Goal: Find specific page/section: Find specific page/section

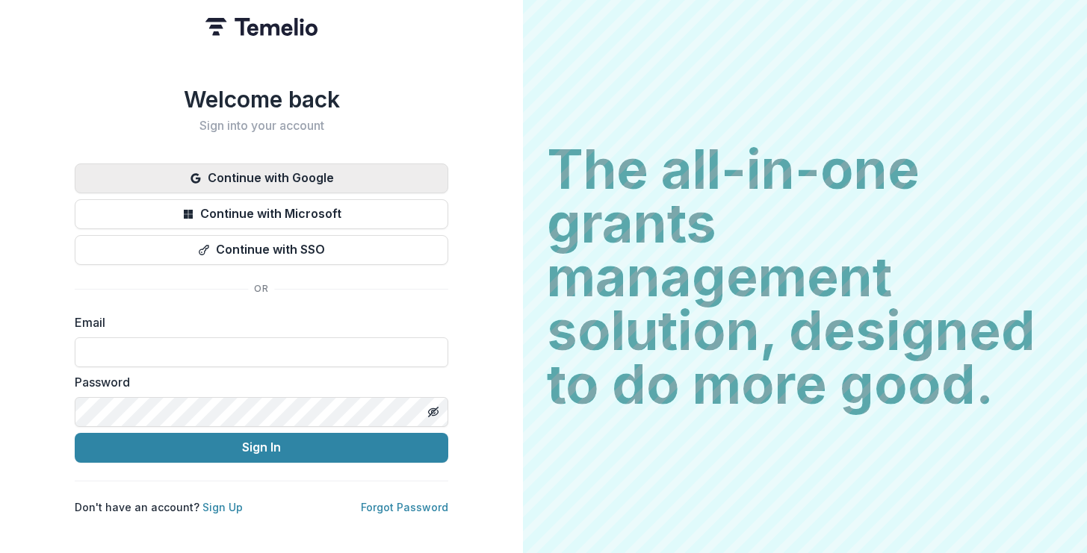
click at [322, 176] on button "Continue with Google" at bounding box center [261, 179] width 373 height 30
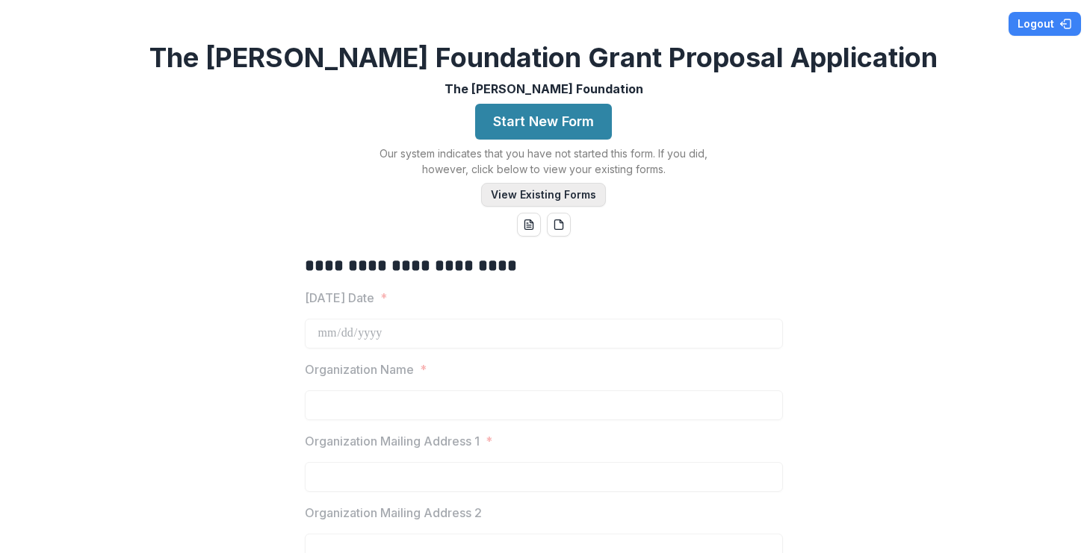
click at [579, 193] on button "View Existing Forms" at bounding box center [543, 195] width 125 height 24
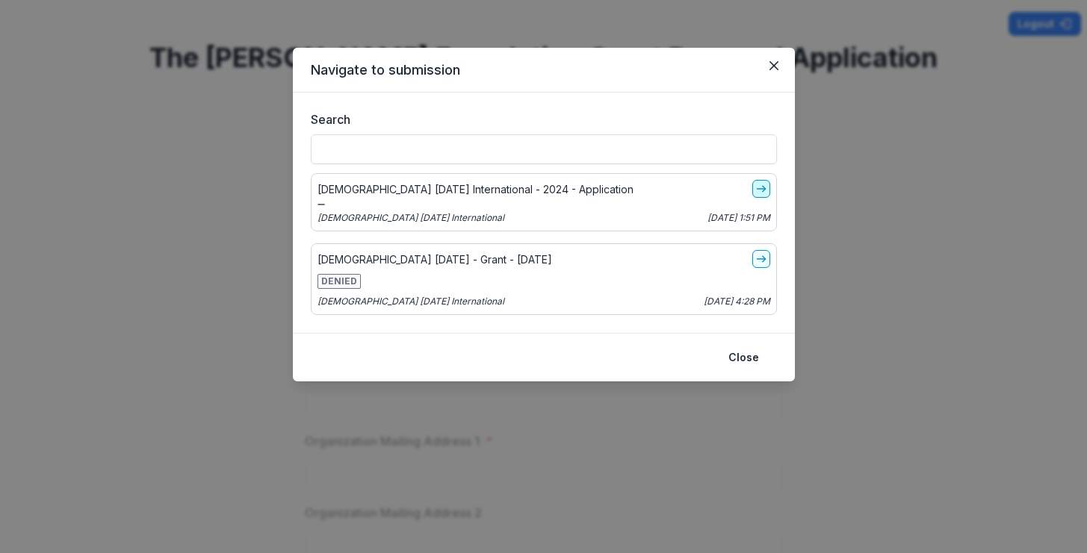
click at [757, 190] on icon "go-to" at bounding box center [761, 189] width 12 height 12
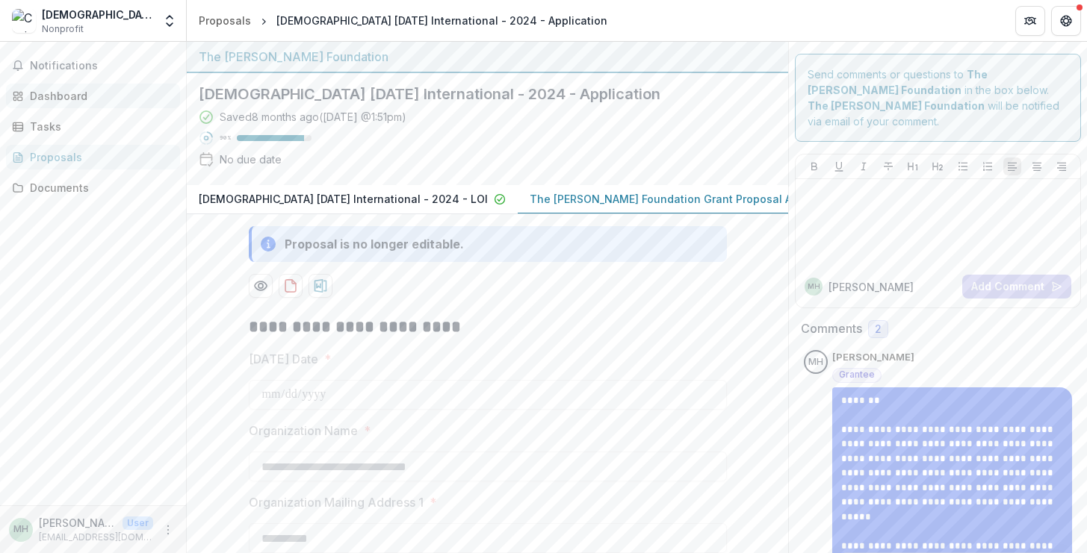
click at [58, 92] on div "Dashboard" at bounding box center [99, 96] width 138 height 16
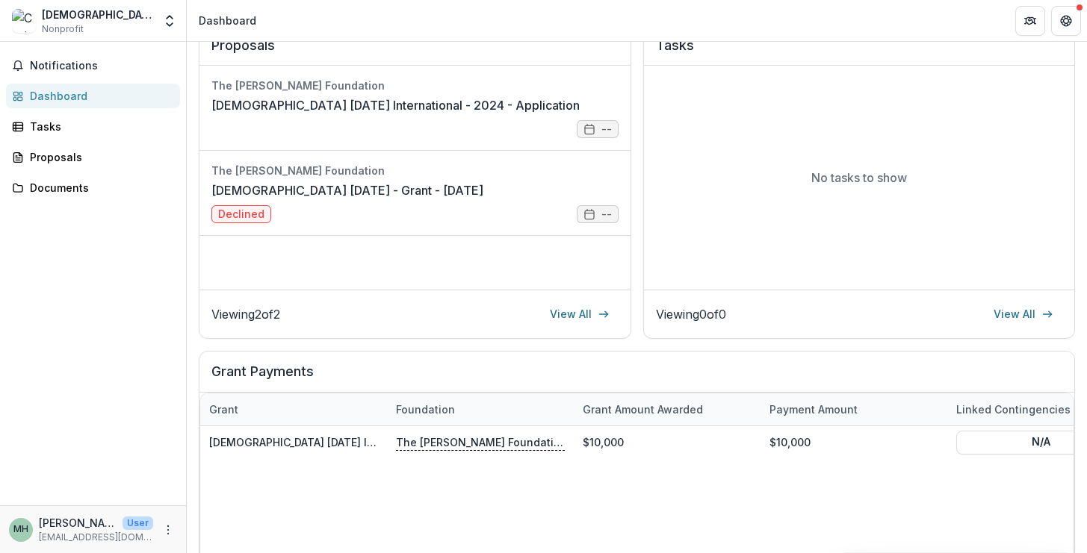
scroll to position [316, 0]
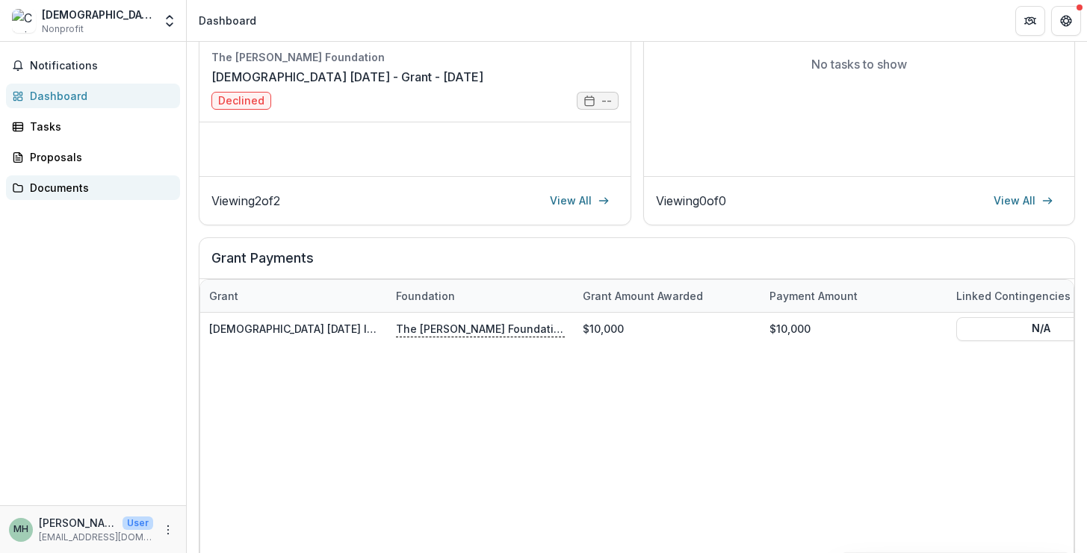
click at [49, 182] on div "Documents" at bounding box center [99, 188] width 138 height 16
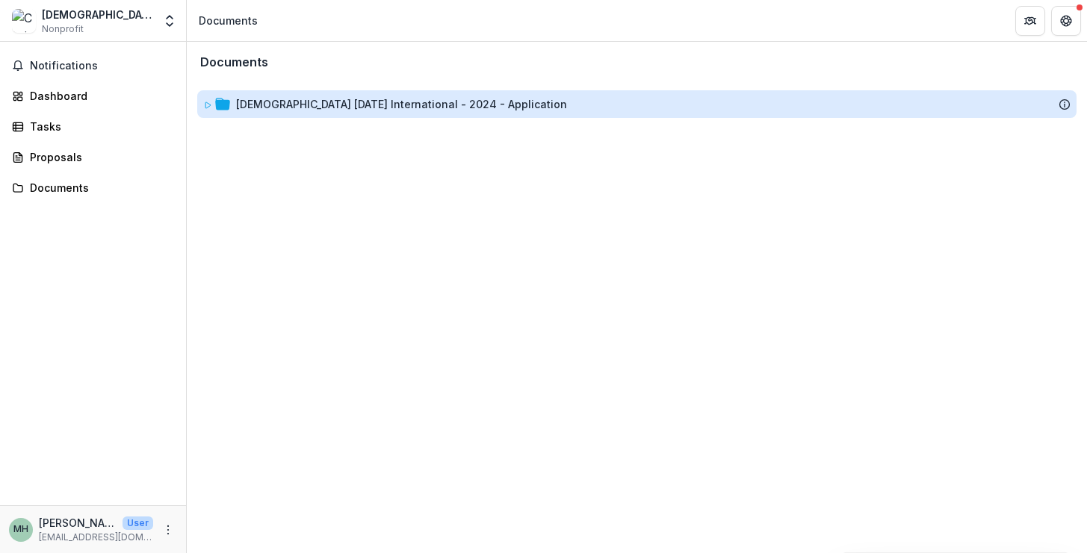
click at [260, 111] on div "Christianity Today International - 2024 - Application" at bounding box center [401, 104] width 331 height 16
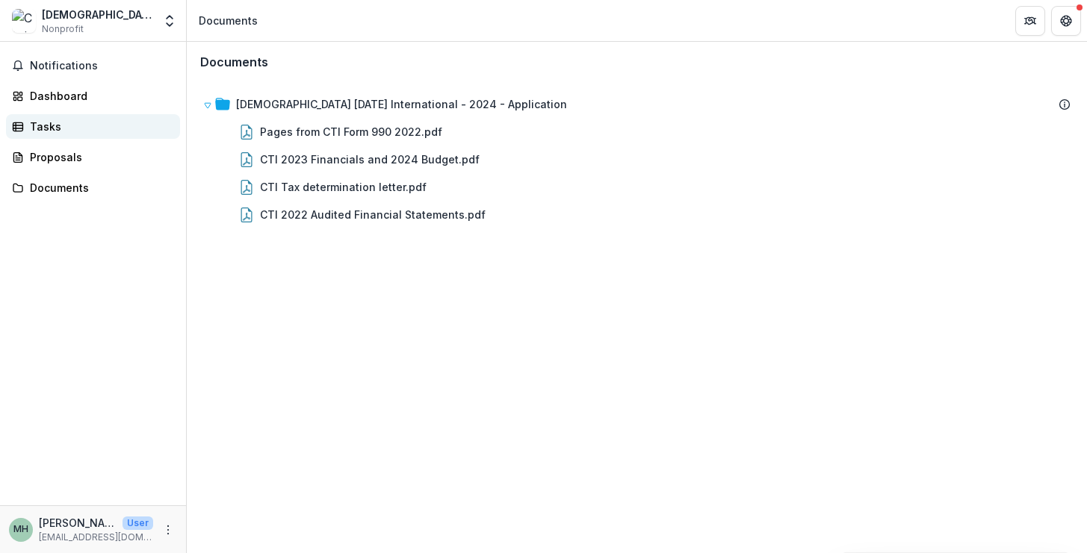
click at [65, 128] on div "Tasks" at bounding box center [99, 127] width 138 height 16
